Goal: Go to known website: Access a specific website the user already knows

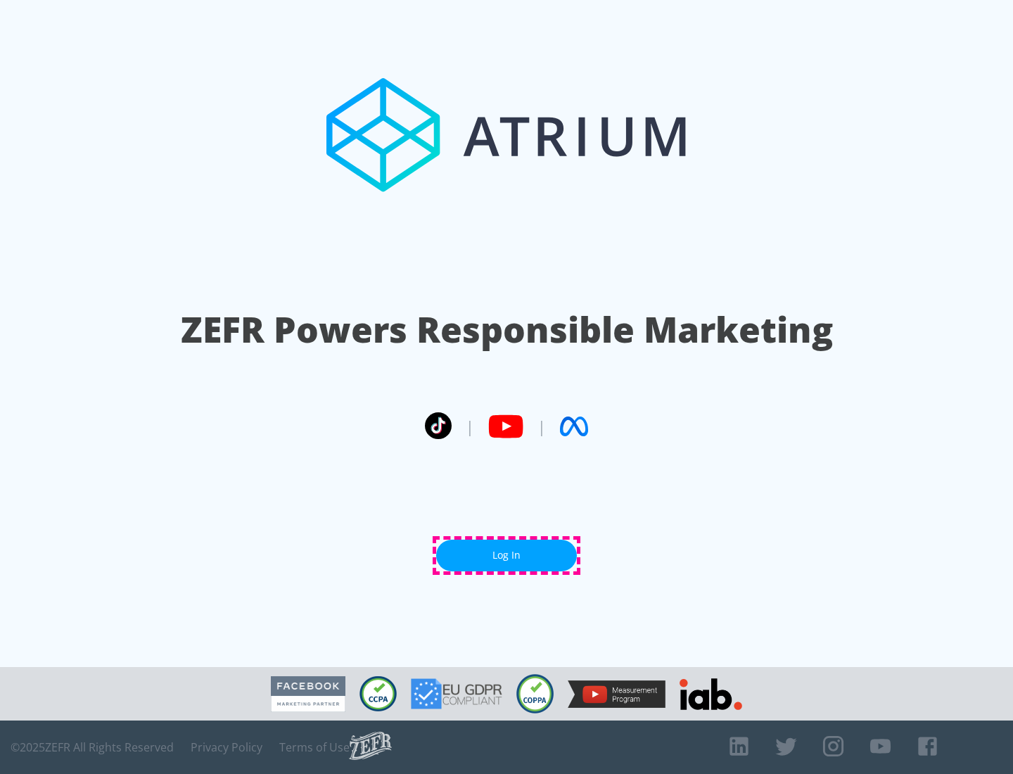
click at [506, 555] on link "Log In" at bounding box center [506, 556] width 141 height 32
